Goal: Information Seeking & Learning: Learn about a topic

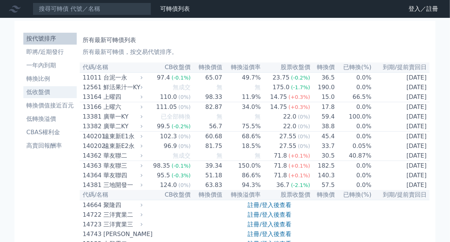
click at [46, 92] on li "低收盤價" at bounding box center [49, 92] width 53 height 9
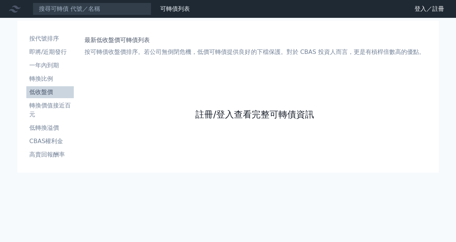
click at [242, 117] on link "註冊/登入查看完整可轉債資訊" at bounding box center [255, 114] width 119 height 12
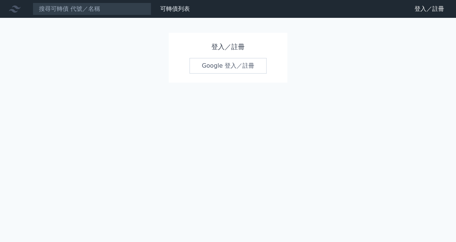
click at [226, 66] on link "Google 登入／註冊" at bounding box center [228, 66] width 77 height 16
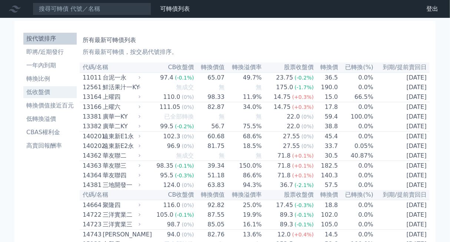
click at [37, 95] on li "低收盤價" at bounding box center [49, 92] width 53 height 9
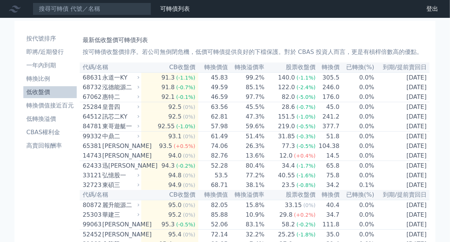
click at [39, 90] on li "低收盤價" at bounding box center [49, 92] width 53 height 9
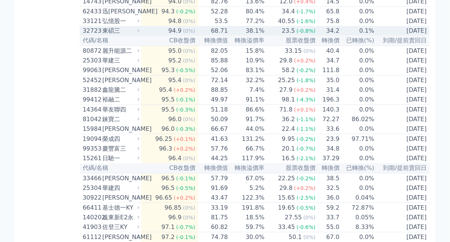
scroll to position [155, 0]
